Goal: Task Accomplishment & Management: Complete application form

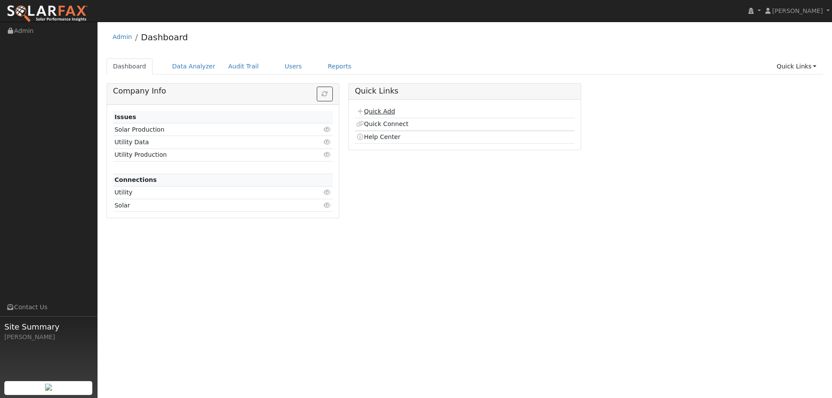
click at [368, 110] on link "Quick Add" at bounding box center [375, 111] width 39 height 7
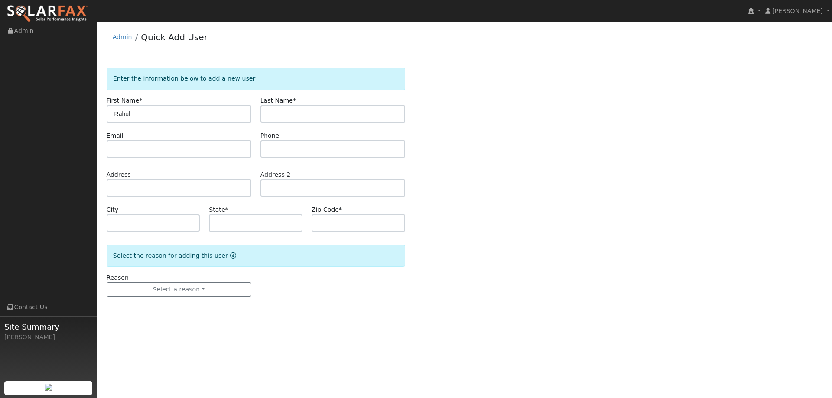
type input "Rahul"
type input "[PERSON_NAME]"
click at [192, 149] on input "text" at bounding box center [179, 148] width 145 height 17
paste input "[EMAIL_ADDRESS][DOMAIN_NAME]"
type input "[EMAIL_ADDRESS][DOMAIN_NAME]"
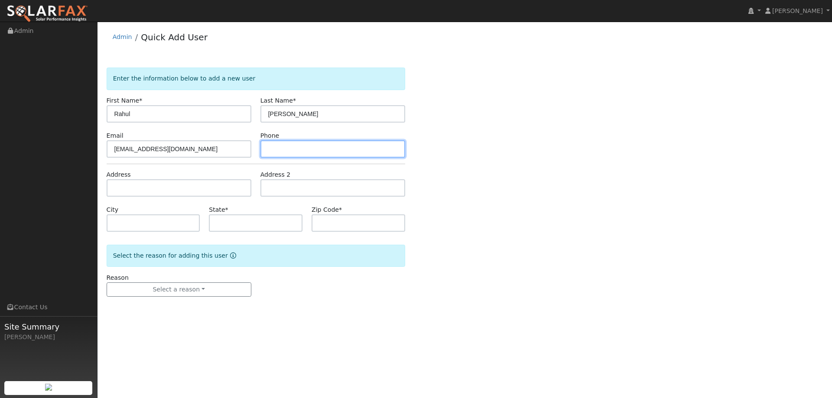
click at [312, 156] on input "text" at bounding box center [332, 148] width 145 height 17
paste input "(669) 246-8029"
type input "(669) 246-8029"
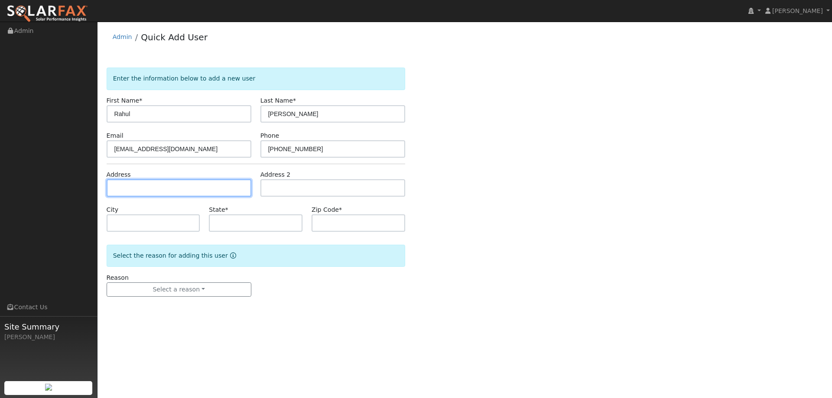
click at [212, 182] on input "text" at bounding box center [179, 187] width 145 height 17
paste input "3088 Bridle Court"
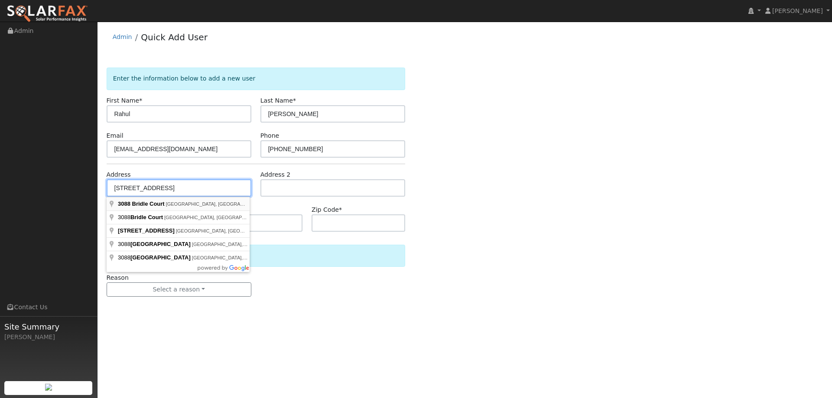
type input "3088 Bridle Court"
type input "Livermore"
type input "CA"
type input "94551"
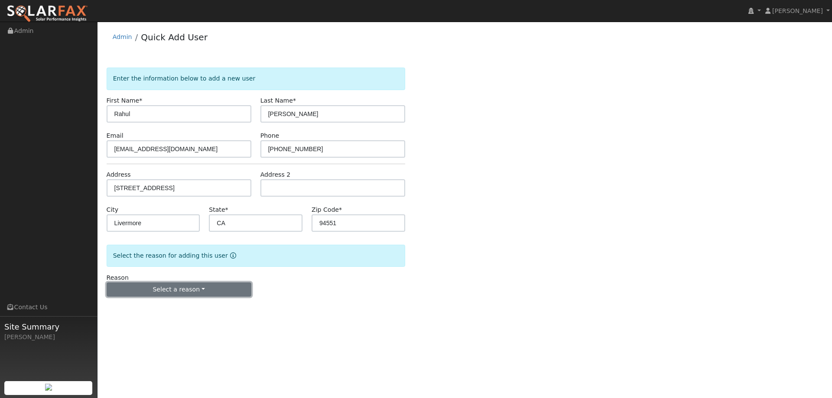
click at [211, 283] on button "Select a reason" at bounding box center [179, 290] width 145 height 15
click at [157, 302] on link "New lead" at bounding box center [155, 308] width 96 height 12
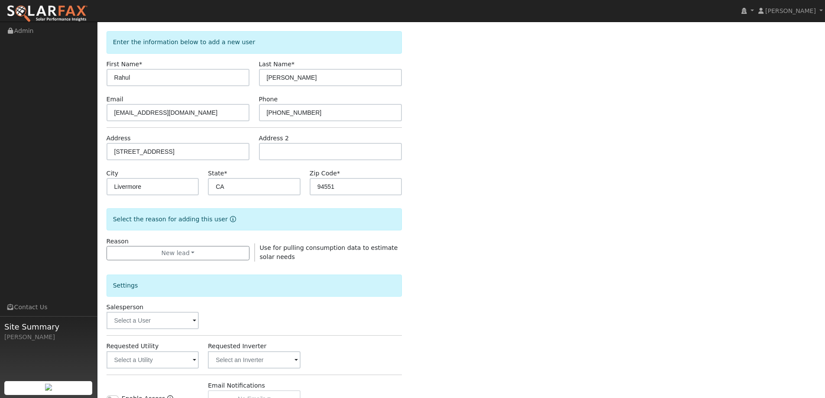
scroll to position [87, 0]
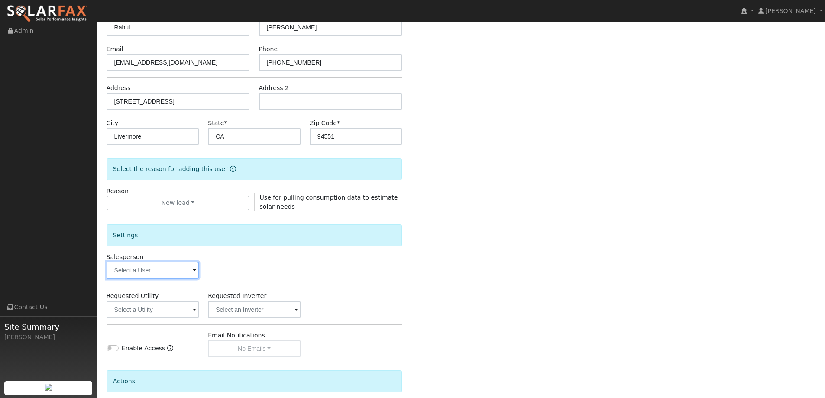
click at [173, 271] on input "text" at bounding box center [153, 270] width 93 height 17
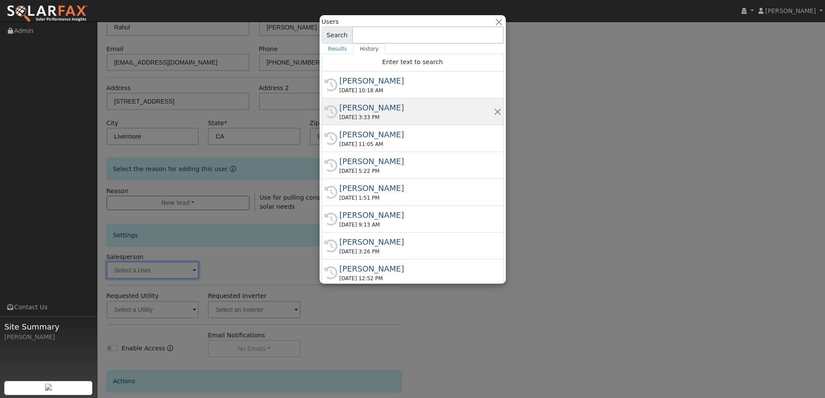
click at [379, 114] on div "09/16/2025 3:33 PM" at bounding box center [417, 118] width 154 height 8
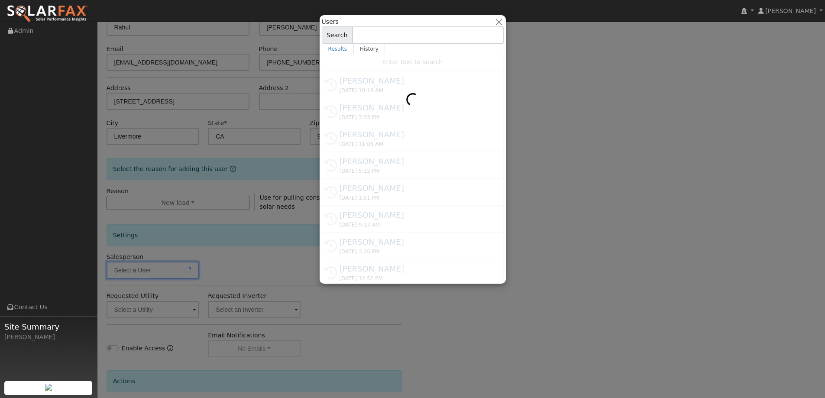
type input "Jon Landsman"
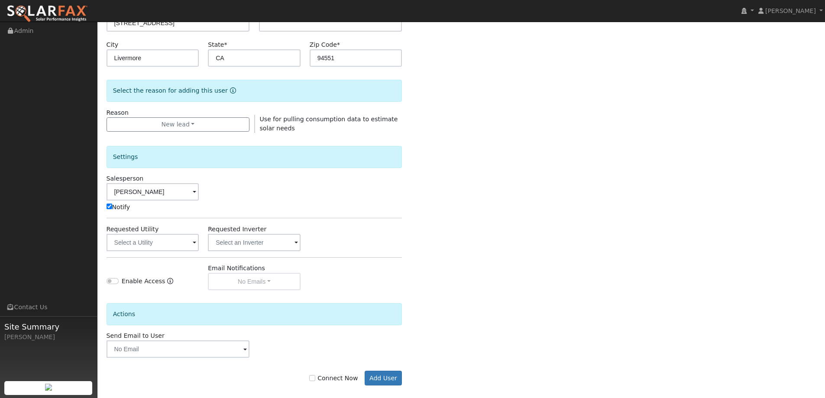
scroll to position [173, 0]
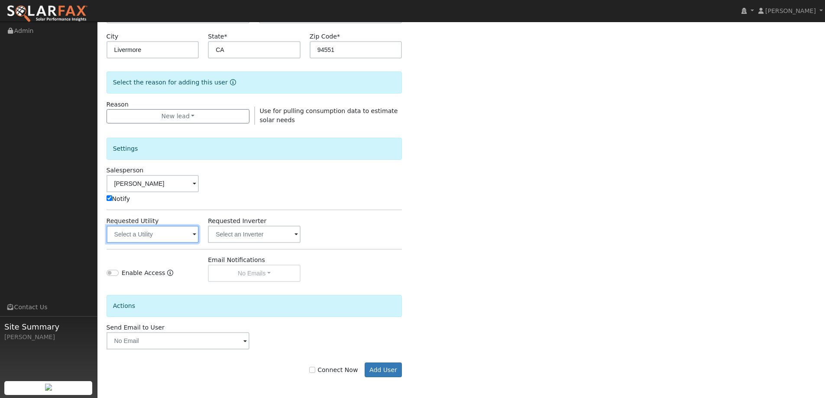
click at [165, 241] on input "text" at bounding box center [153, 234] width 93 height 17
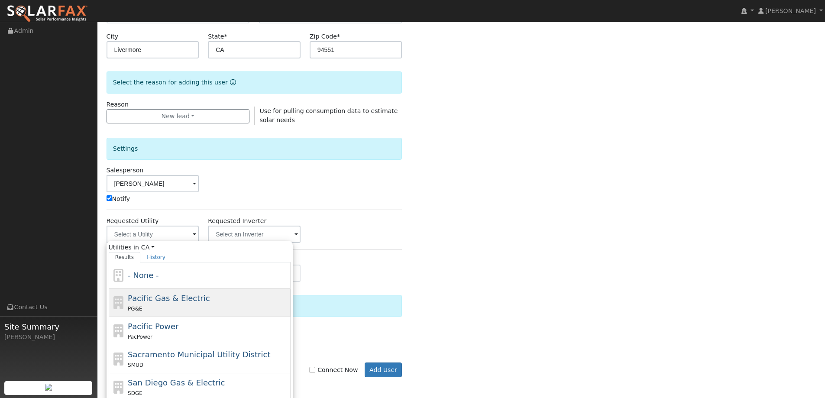
click at [182, 299] on span "Pacific Gas & Electric" at bounding box center [169, 298] width 82 height 9
type input "Pacific Gas & Electric"
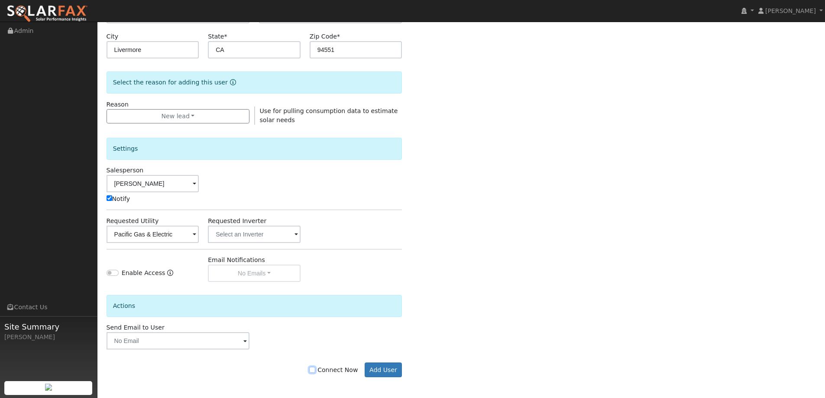
drag, startPoint x: 320, startPoint y: 372, endPoint x: 333, endPoint y: 370, distance: 13.2
click at [315, 371] on input "Connect Now" at bounding box center [312, 370] width 6 height 6
checkbox input "true"
click at [390, 375] on button "Add User" at bounding box center [384, 370] width 38 height 15
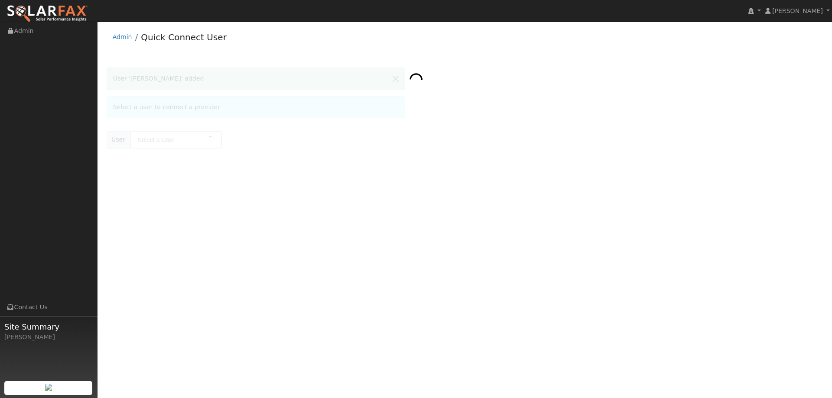
type input "[PERSON_NAME]"
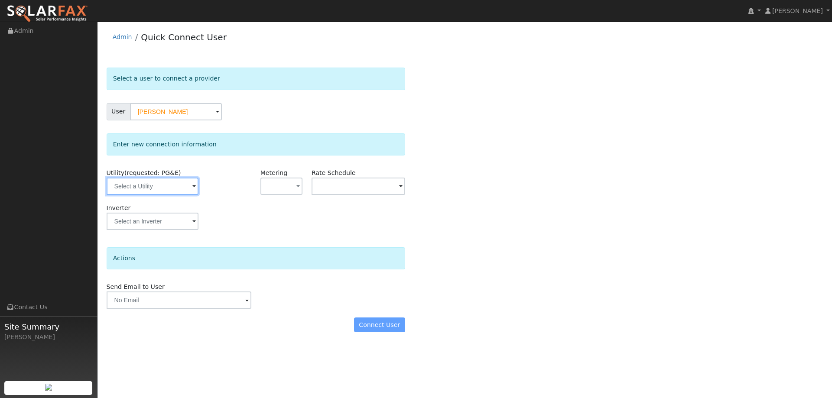
click at [174, 188] on input "text" at bounding box center [153, 186] width 92 height 17
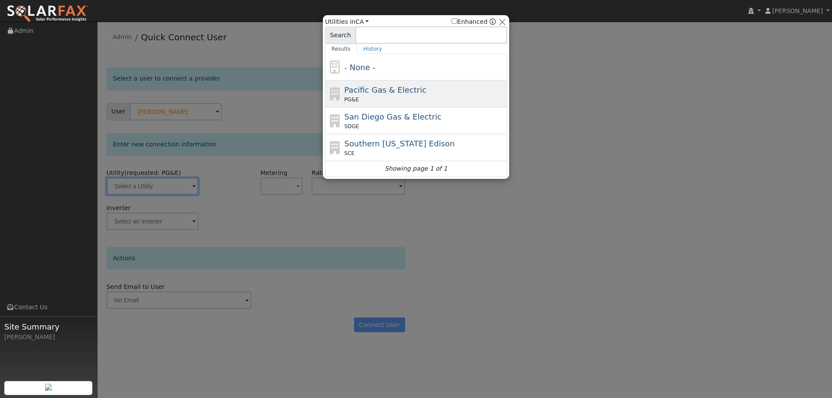
click at [364, 97] on div "PG&E" at bounding box center [424, 100] width 161 height 8
type input "PG&E"
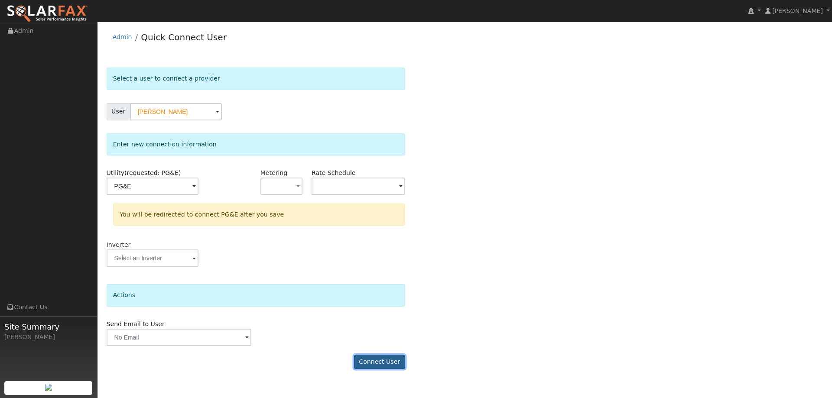
click at [390, 358] on button "Connect User" at bounding box center [379, 362] width 51 height 15
